Goal: Task Accomplishment & Management: Use online tool/utility

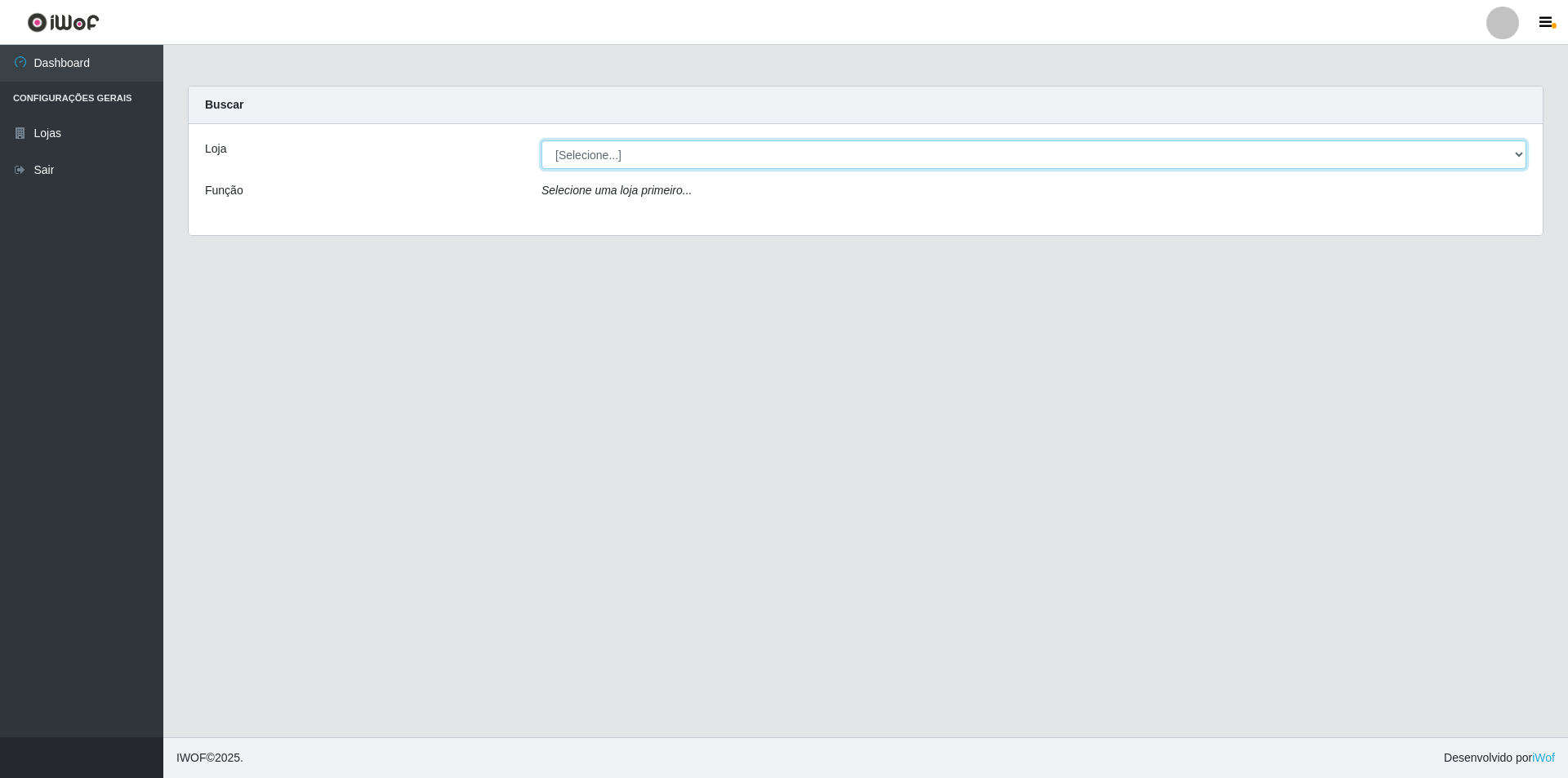
click at [681, 167] on select "[Selecione...] Atacado Vem - Loja 31 [GEOGRAPHIC_DATA]" at bounding box center [1034, 155] width 985 height 29
select select "437"
click at [542, 141] on select "[Selecione...] Atacado Vem - Loja 31 [GEOGRAPHIC_DATA]" at bounding box center [1034, 155] width 985 height 29
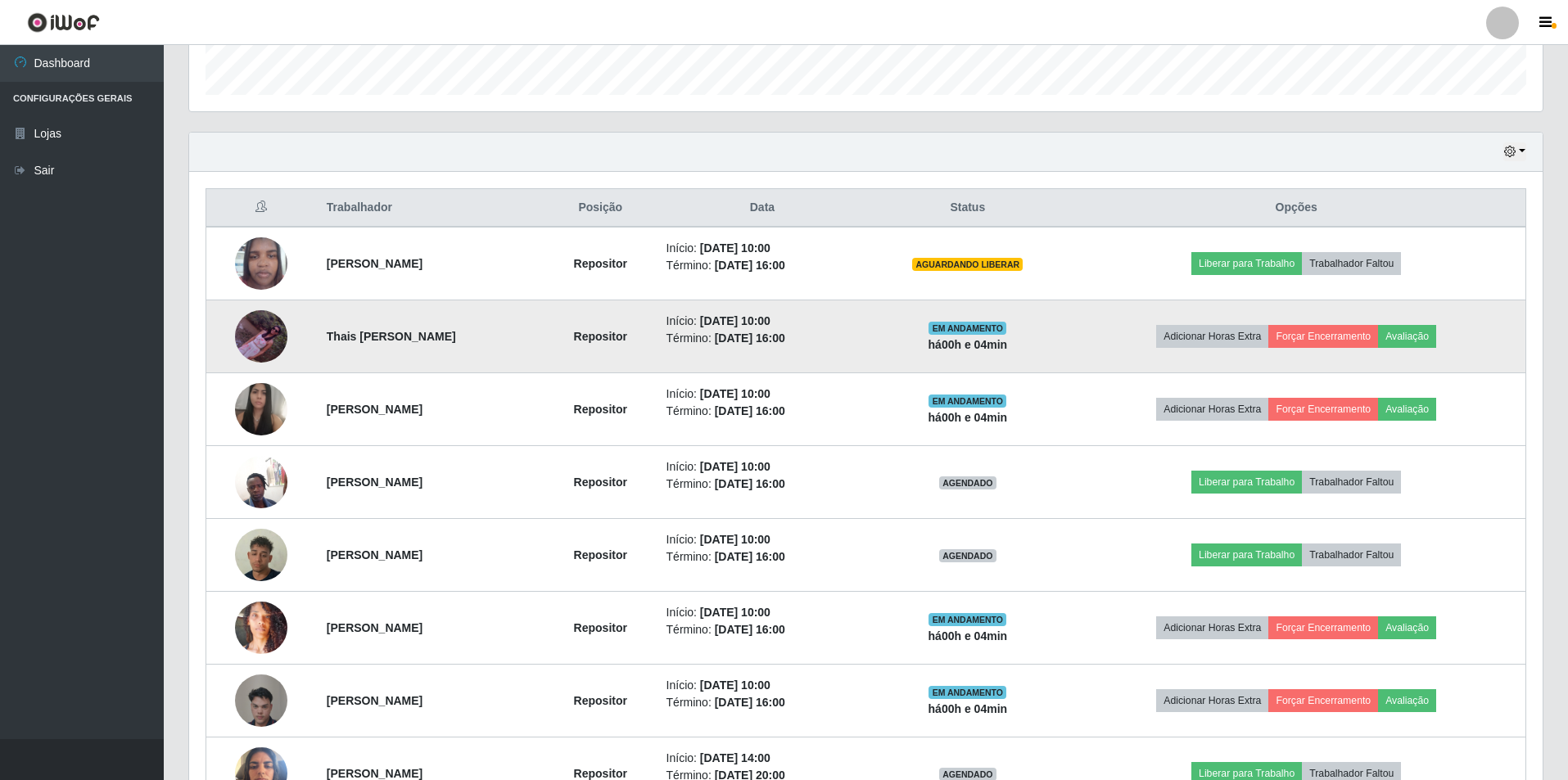
scroll to position [491, 0]
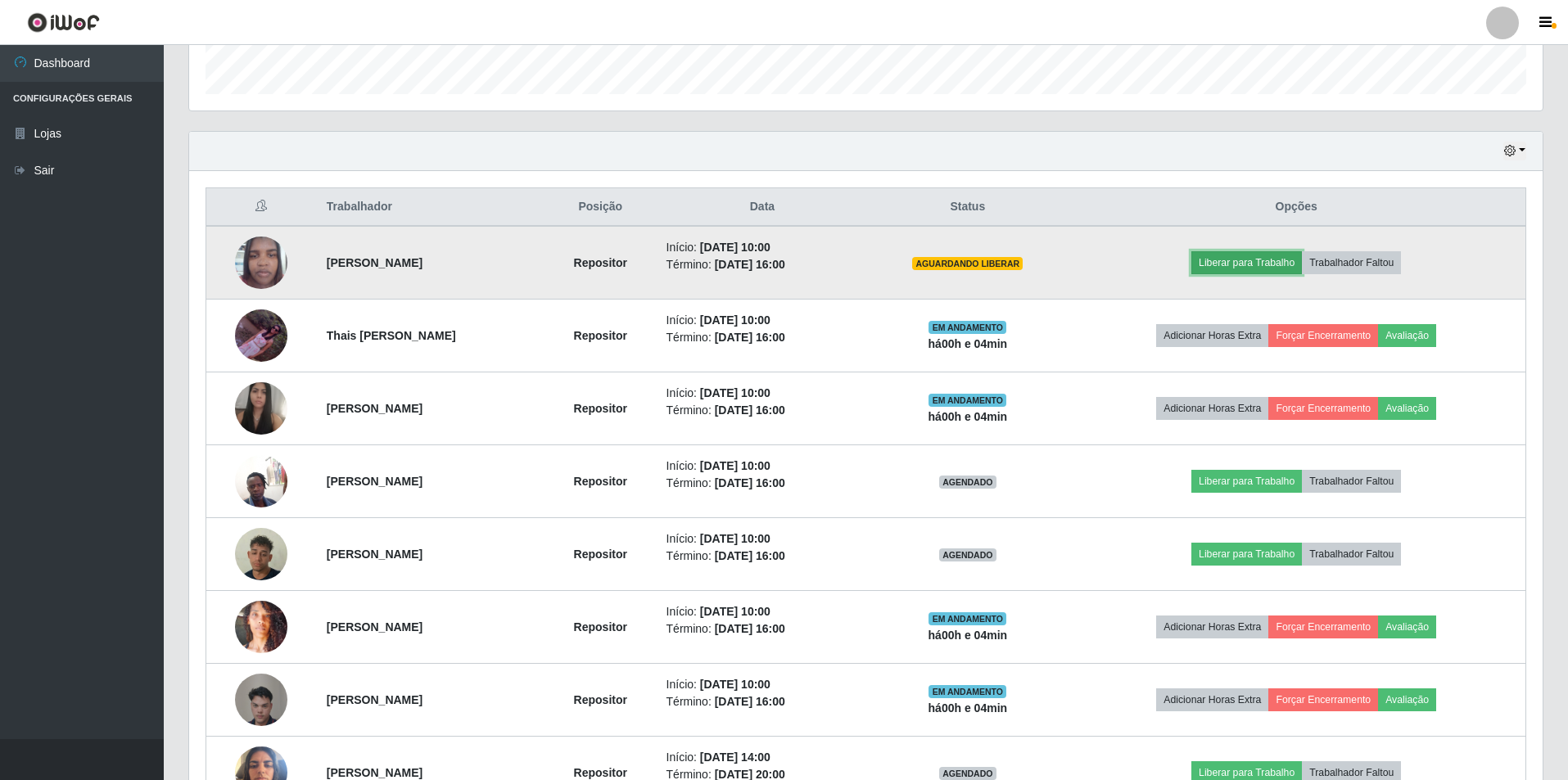
click at [1272, 260] on button "Liberar para Trabalho" at bounding box center [1247, 262] width 110 height 23
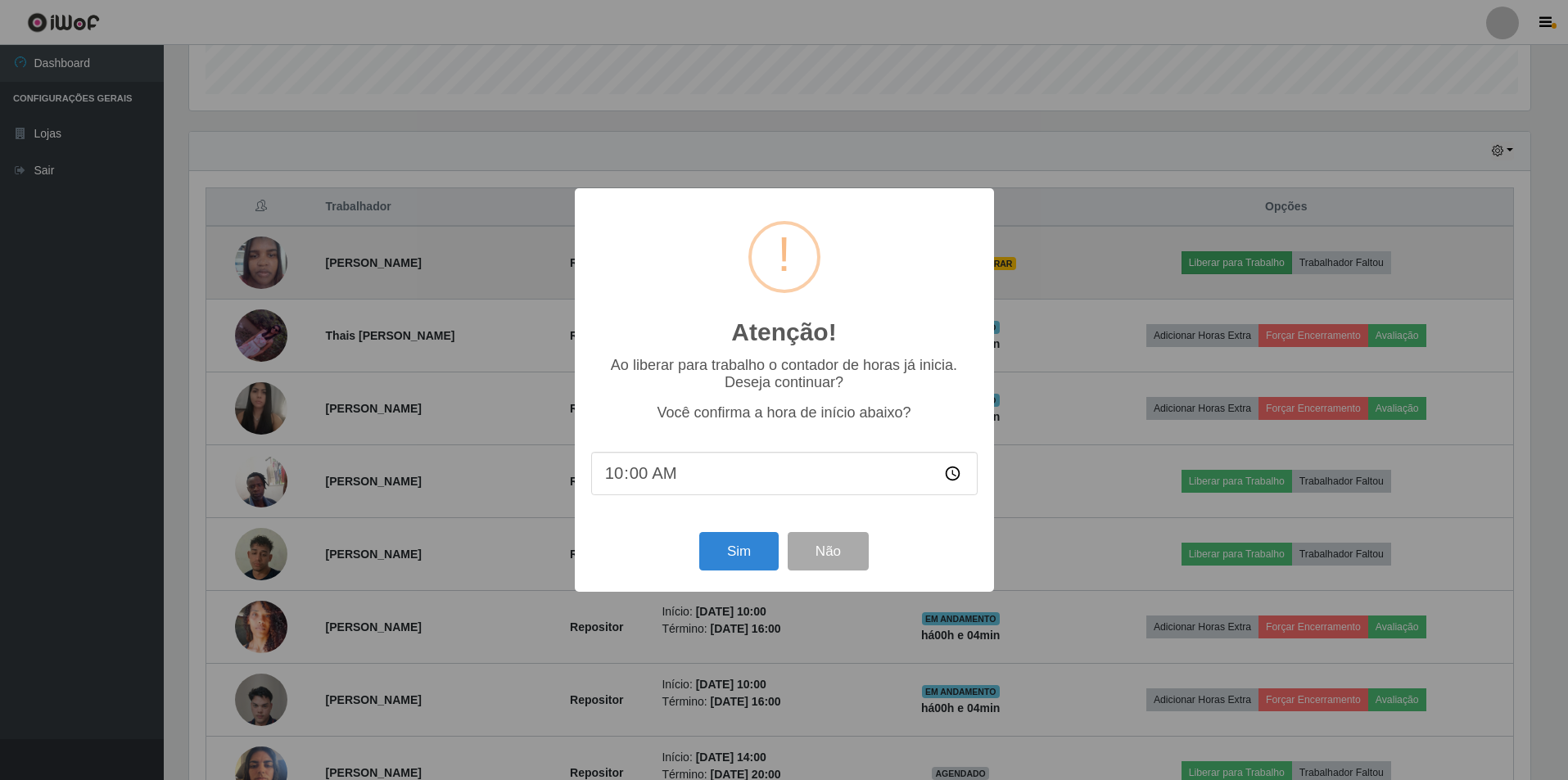
scroll to position [340, 1346]
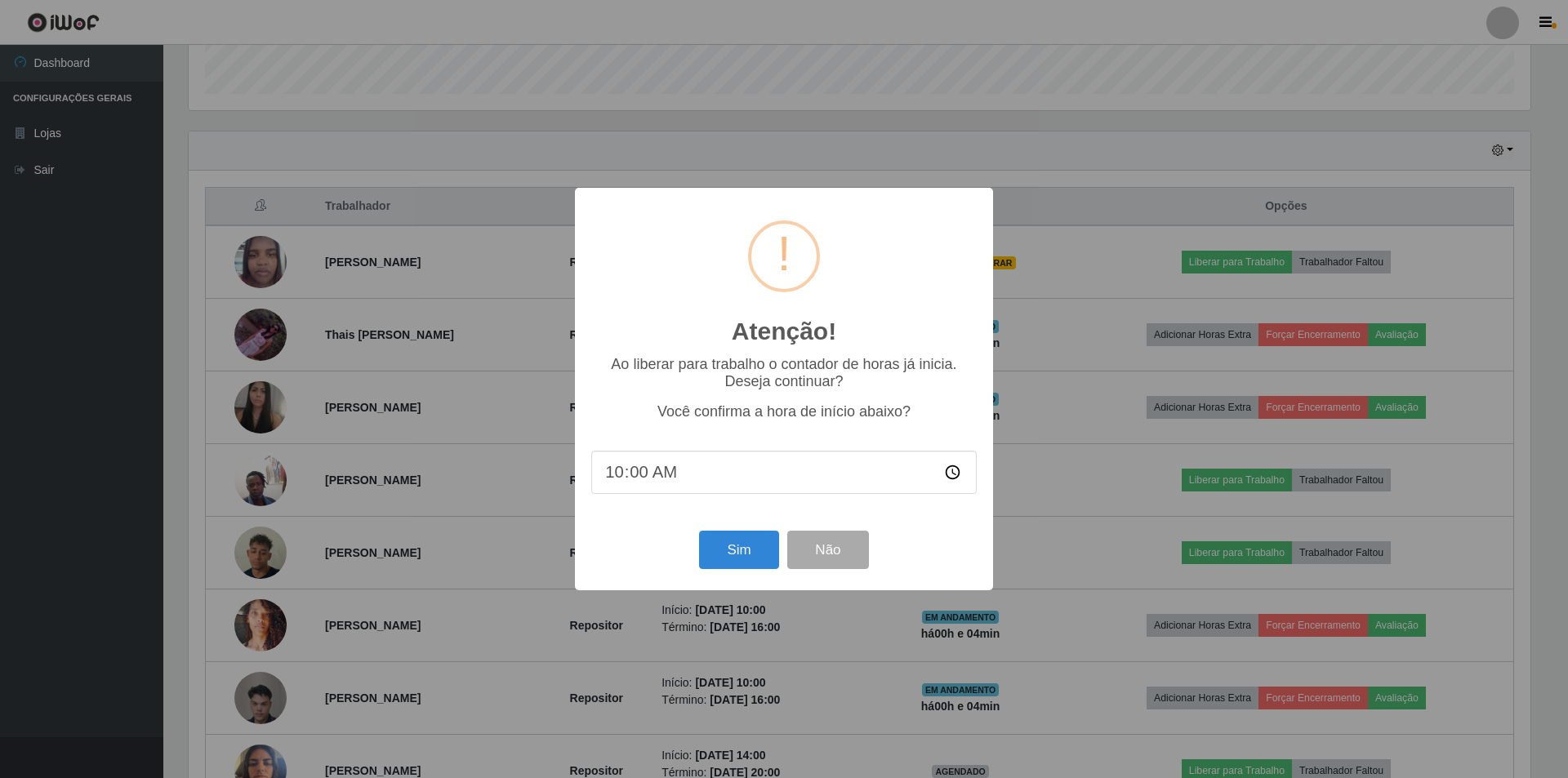
click at [635, 473] on input "10:00" at bounding box center [784, 472] width 386 height 43
type input "10:05"
click at [737, 543] on button "Sim" at bounding box center [738, 550] width 79 height 38
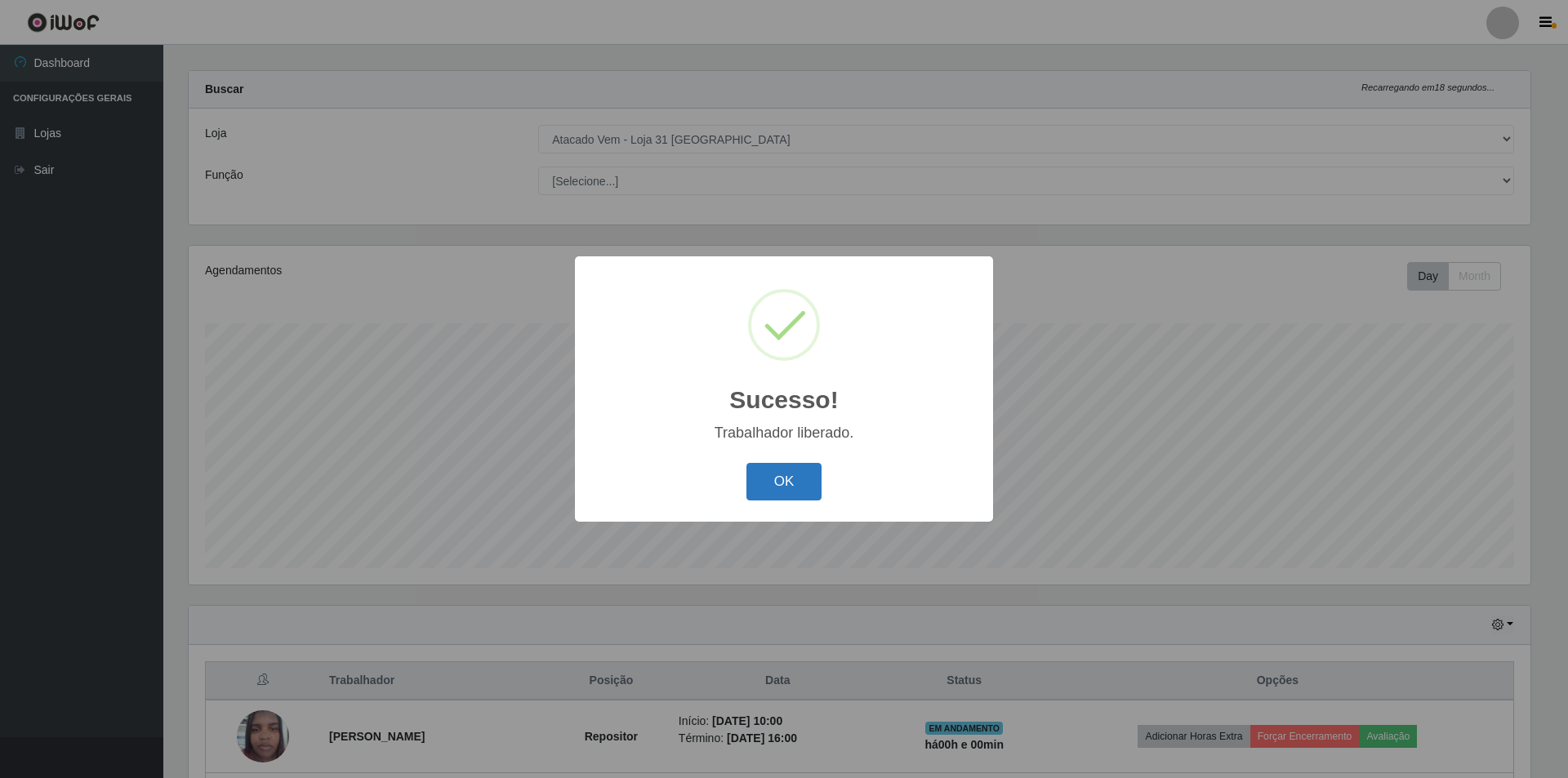
click at [802, 493] on button "OK" at bounding box center [784, 482] width 76 height 38
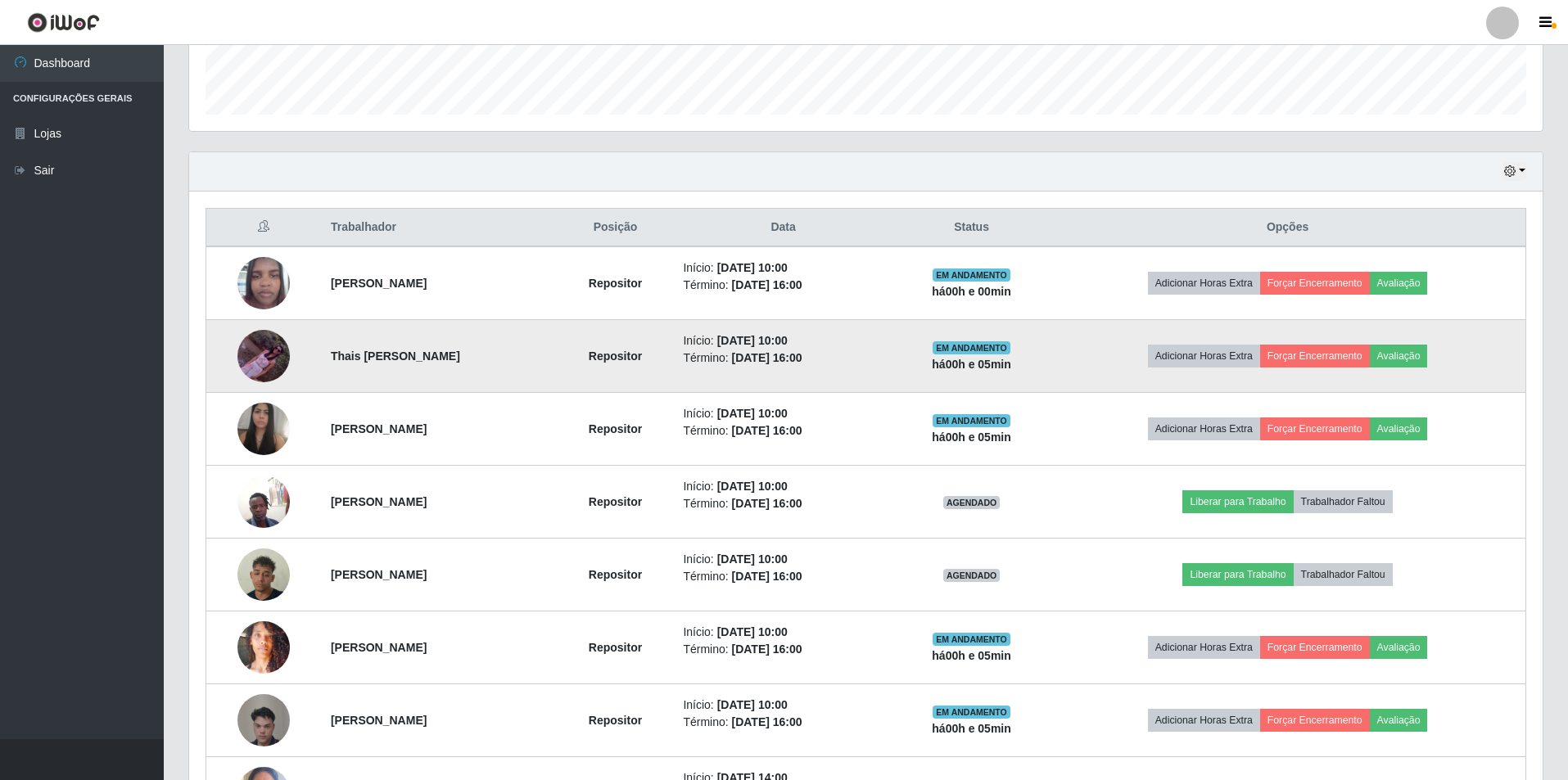
scroll to position [506, 0]
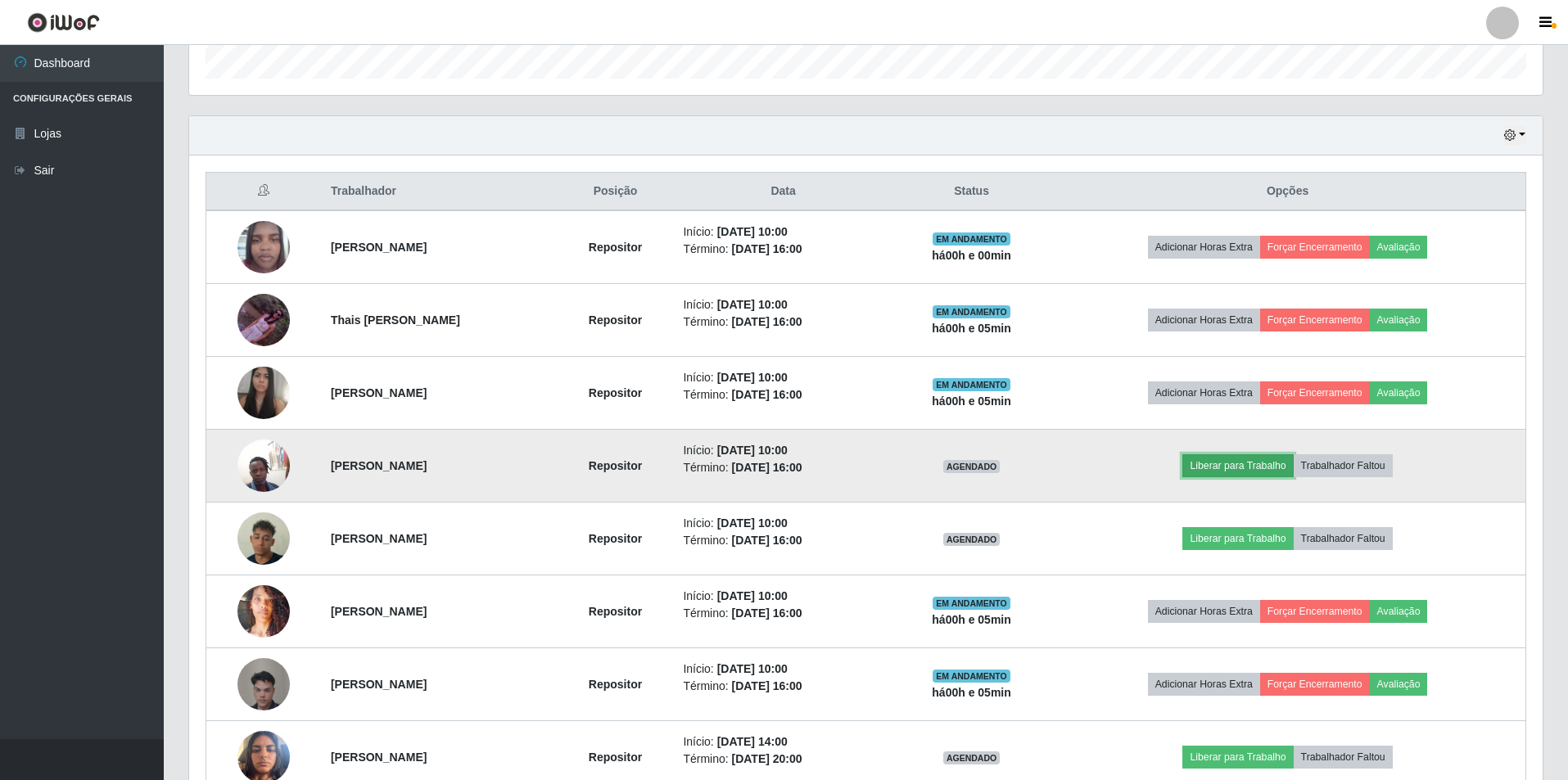
click at [1270, 469] on button "Liberar para Trabalho" at bounding box center [1237, 465] width 110 height 23
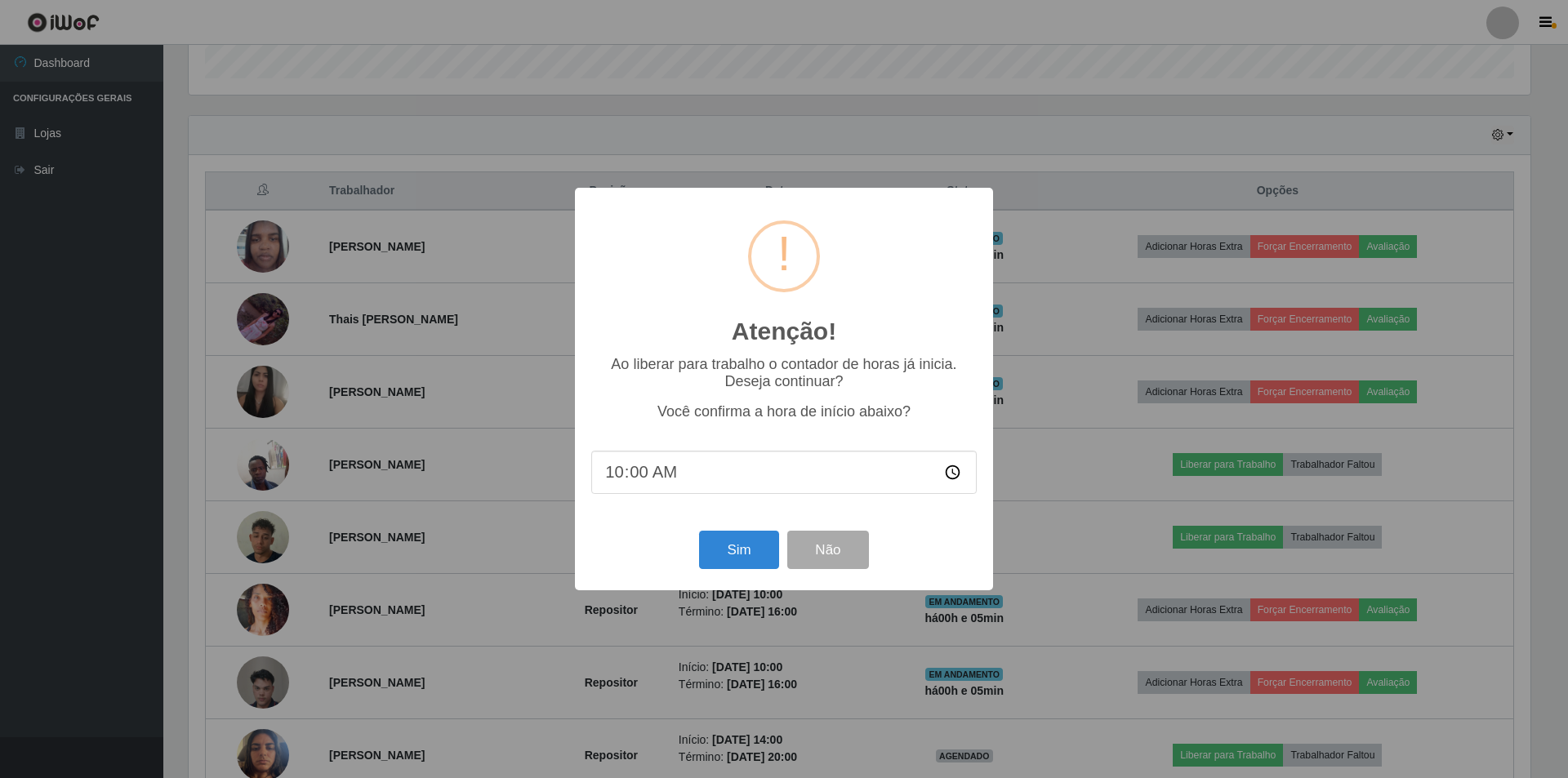
click at [639, 486] on input "10:00" at bounding box center [784, 472] width 386 height 43
type input "10:05"
click at [757, 566] on button "Sim" at bounding box center [738, 550] width 79 height 38
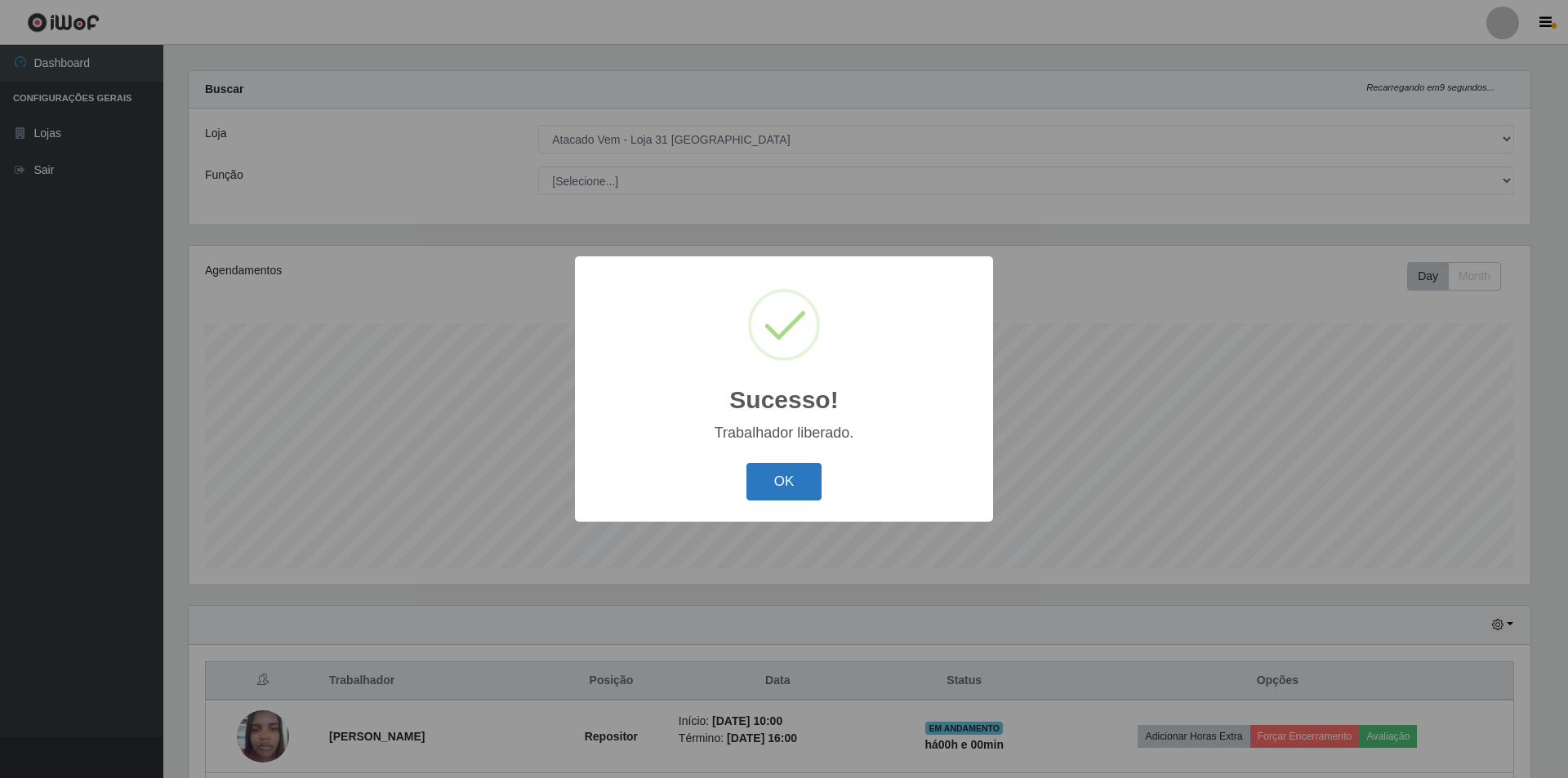
click at [814, 491] on button "OK" at bounding box center [784, 482] width 76 height 38
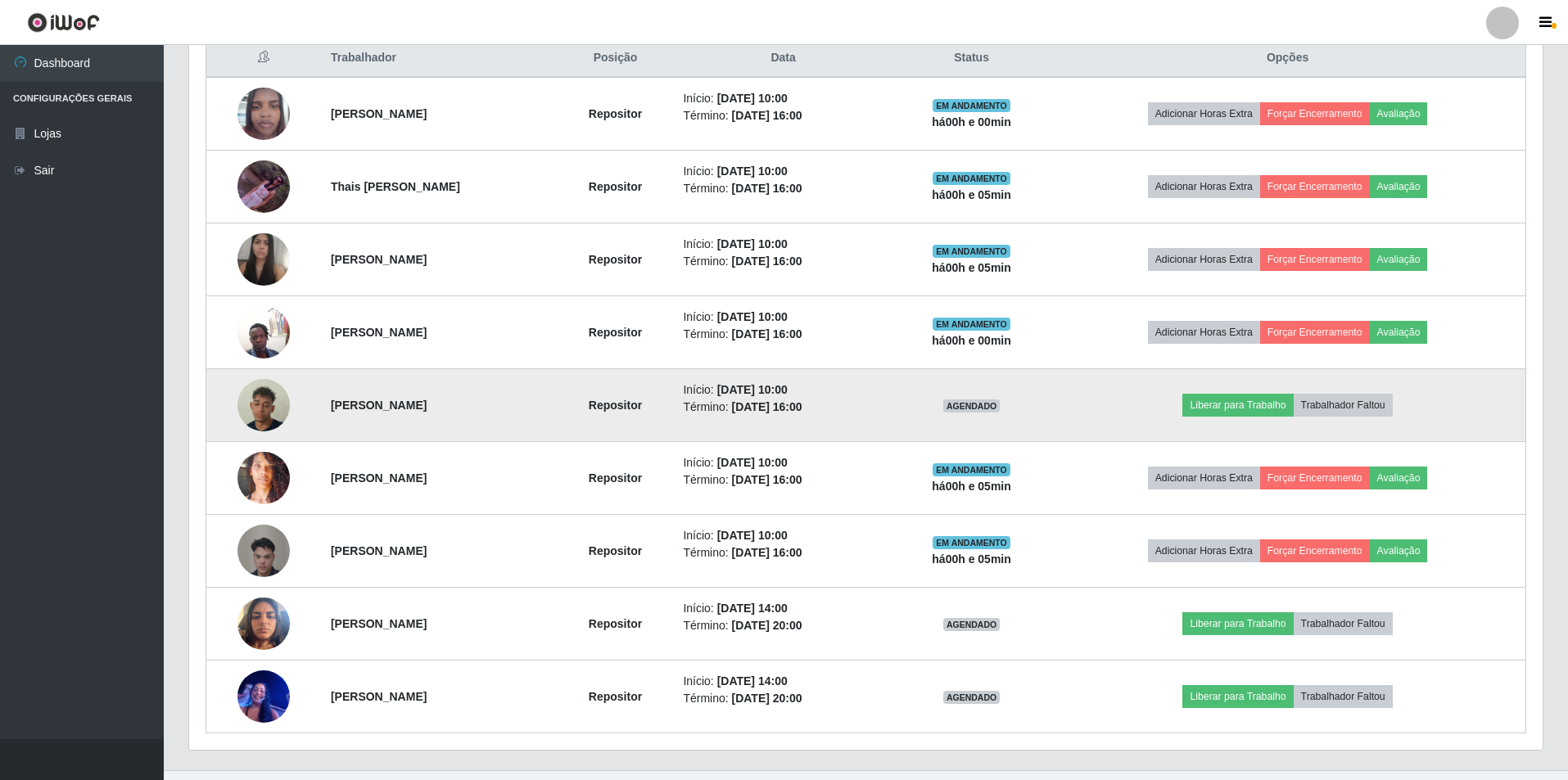
scroll to position [672, 0]
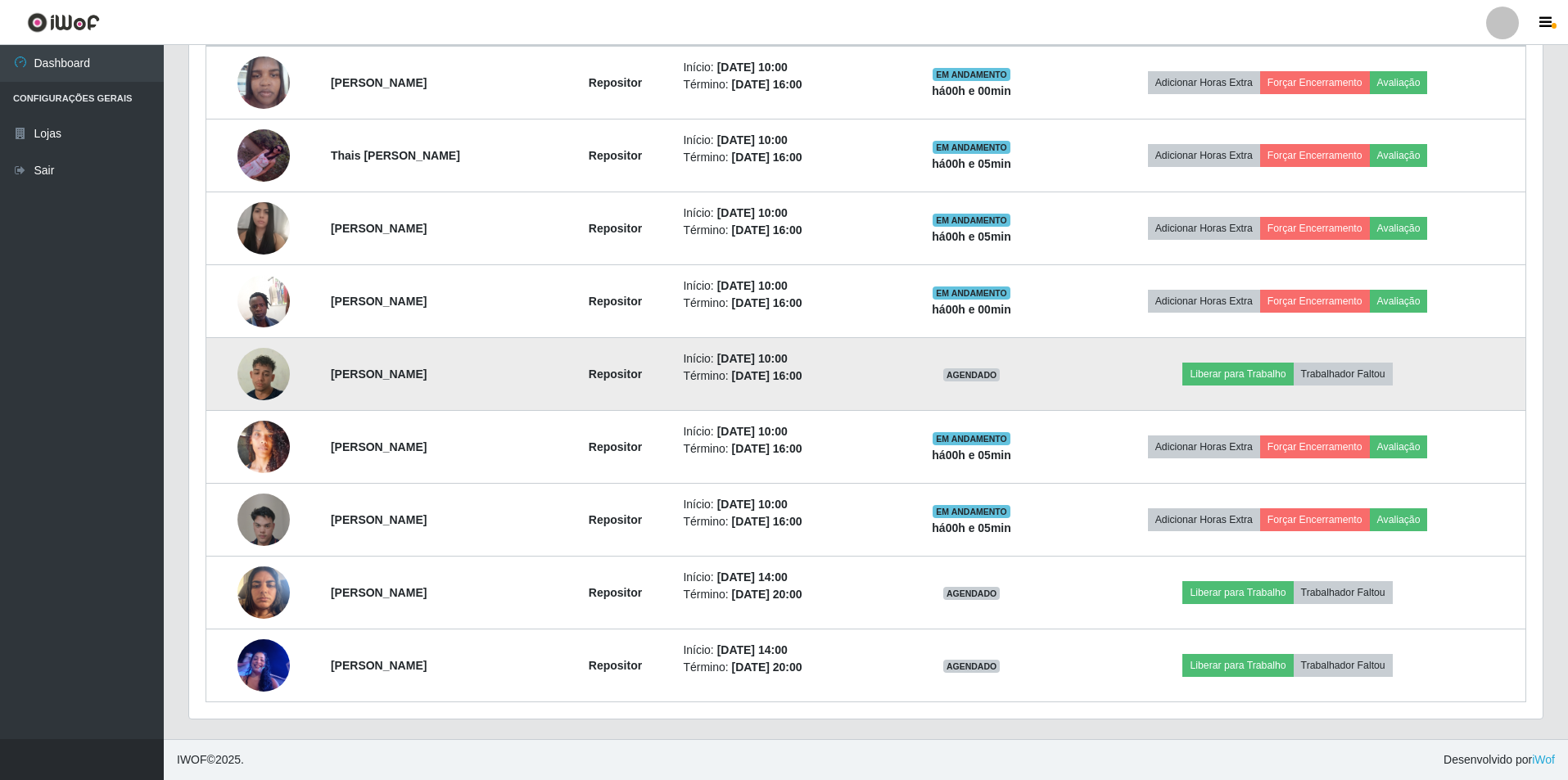
click at [252, 369] on img at bounding box center [264, 375] width 52 height 93
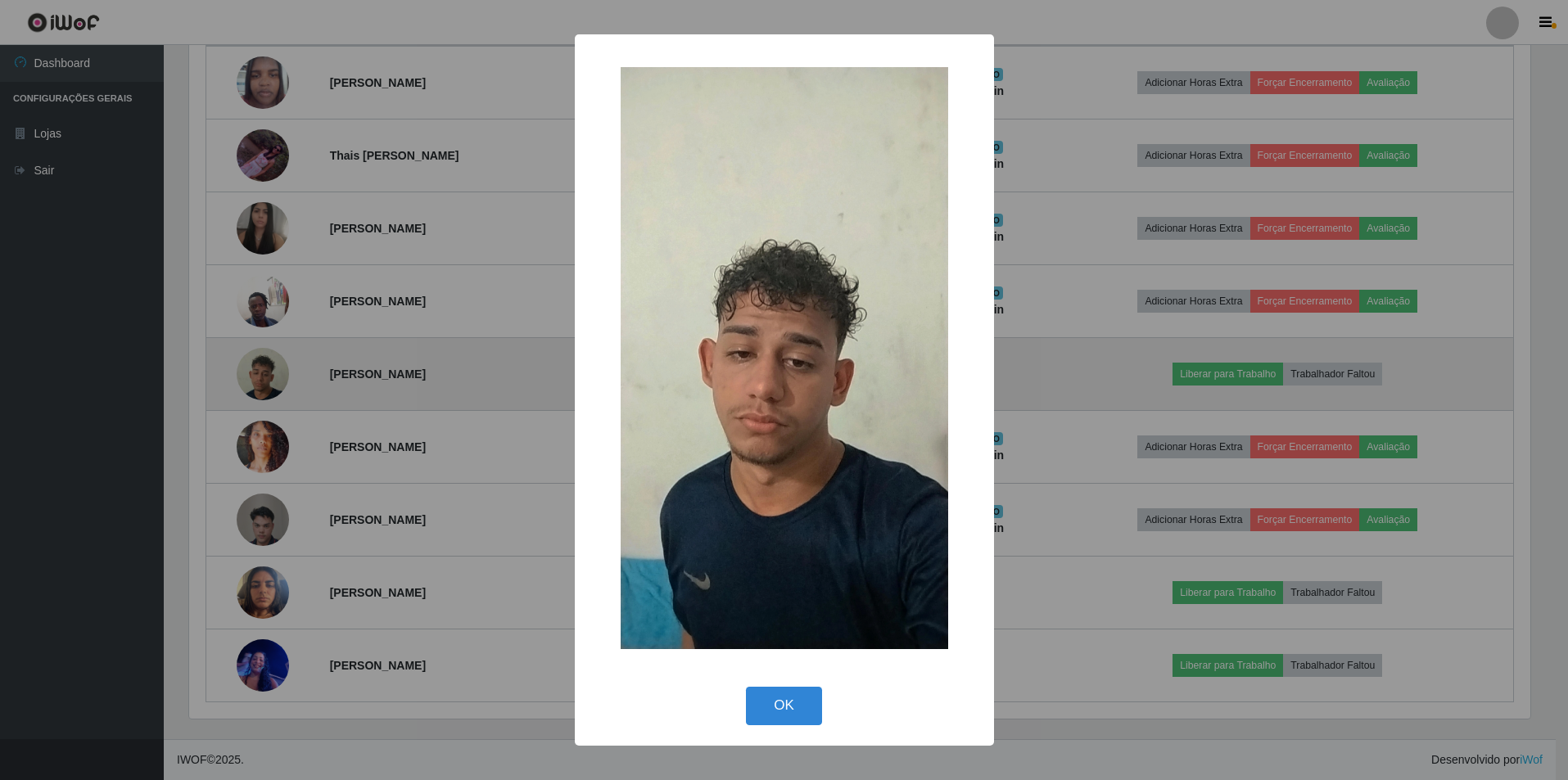
scroll to position [340, 1346]
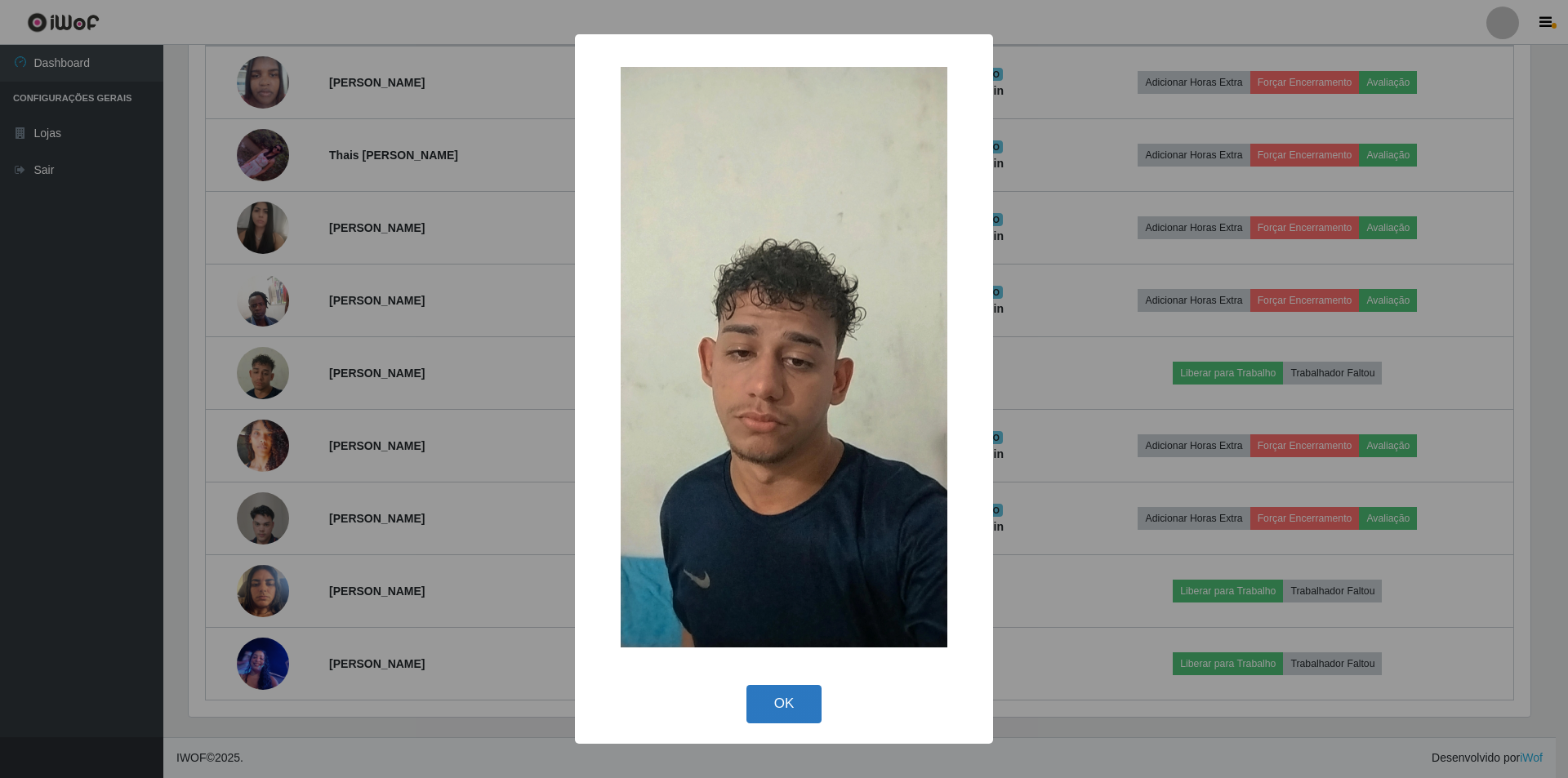
click at [793, 703] on button "OK" at bounding box center [784, 703] width 76 height 38
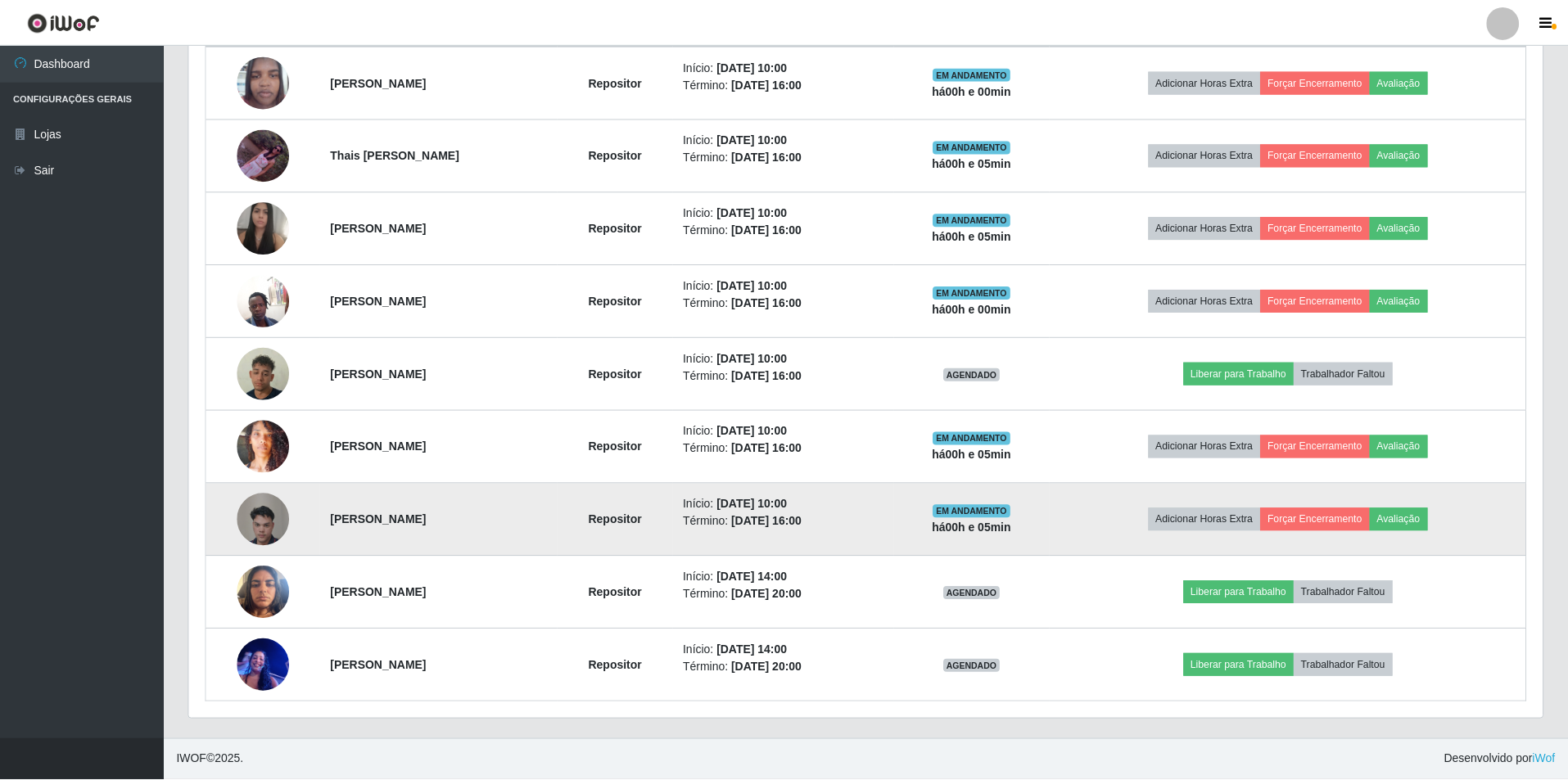
scroll to position [340, 1353]
